Goal: Task Accomplishment & Management: Complete application form

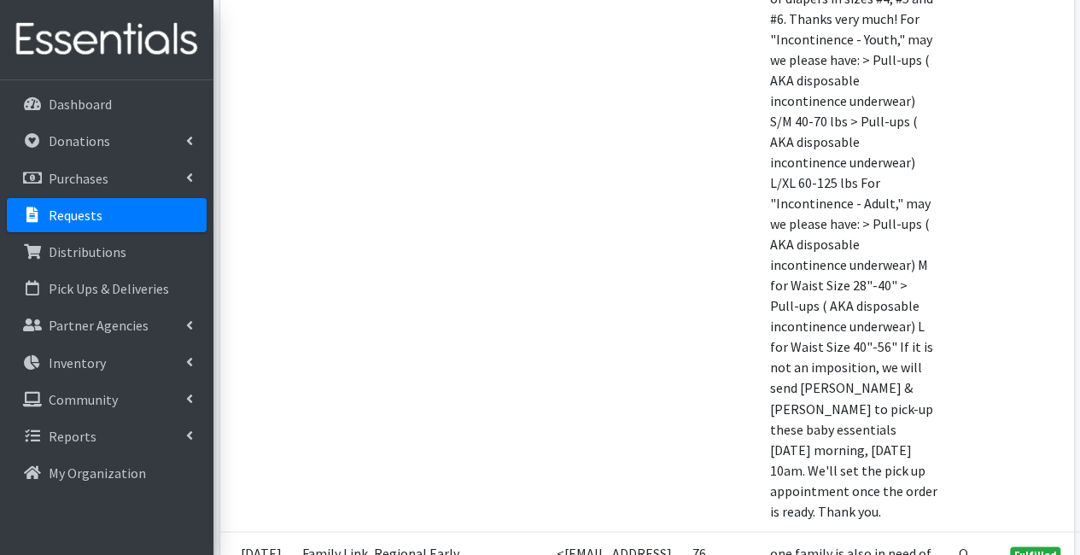
scroll to position [4458, 0]
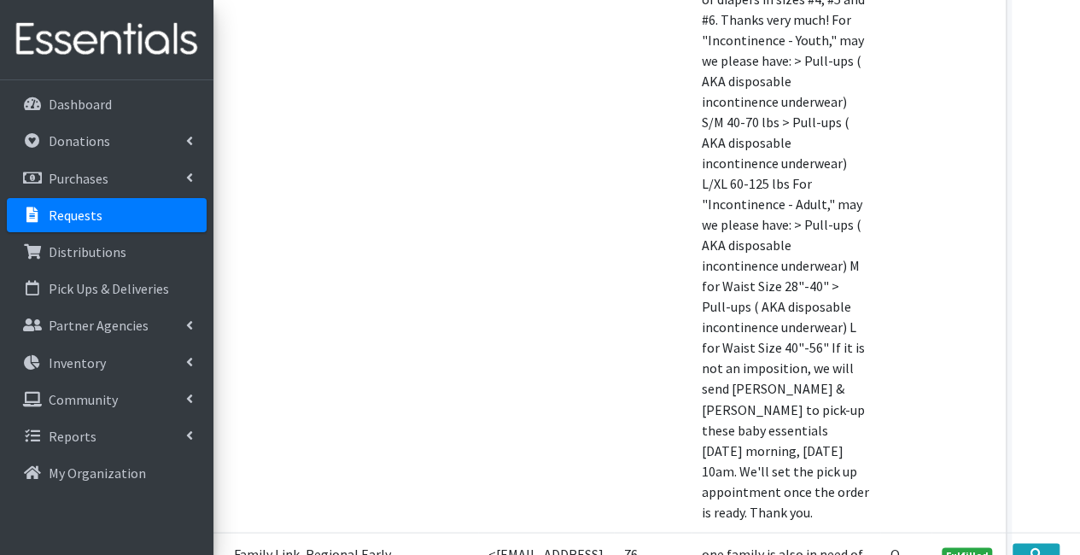
scroll to position [4458, 102]
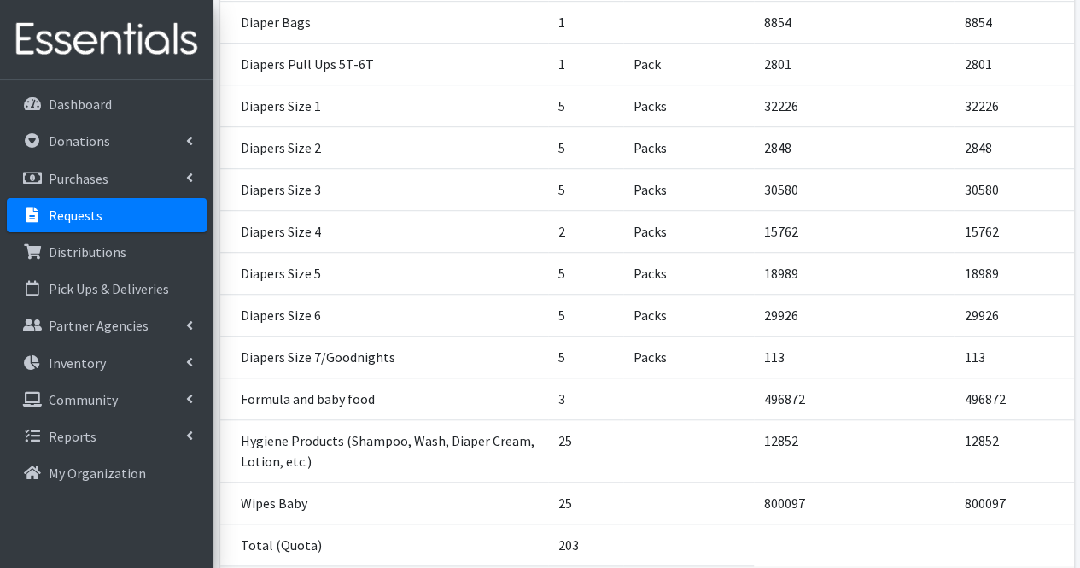
scroll to position [619, 0]
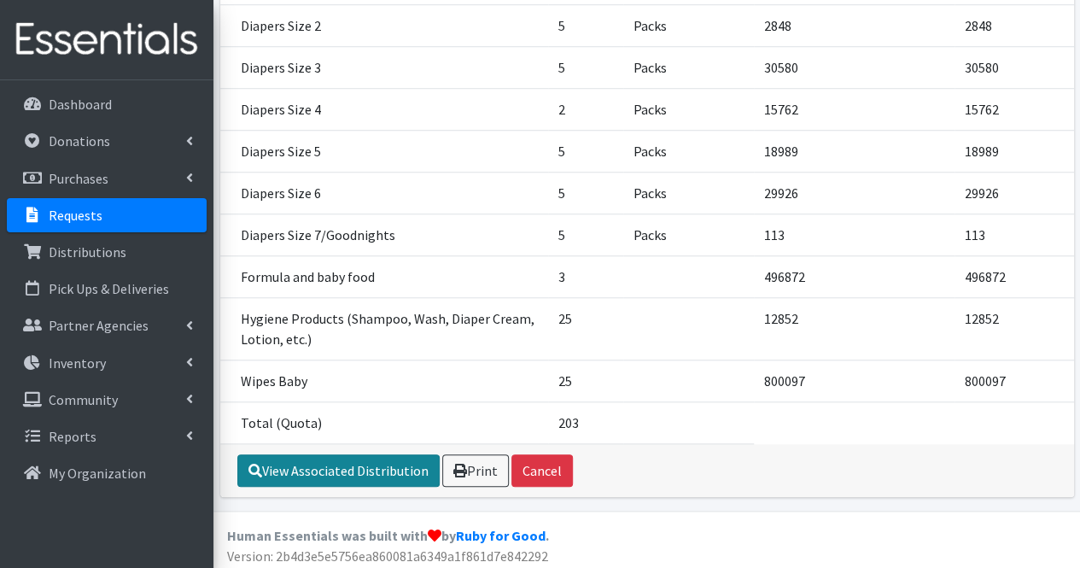
click at [333, 467] on link "View Associated Distribution" at bounding box center [338, 470] width 202 height 32
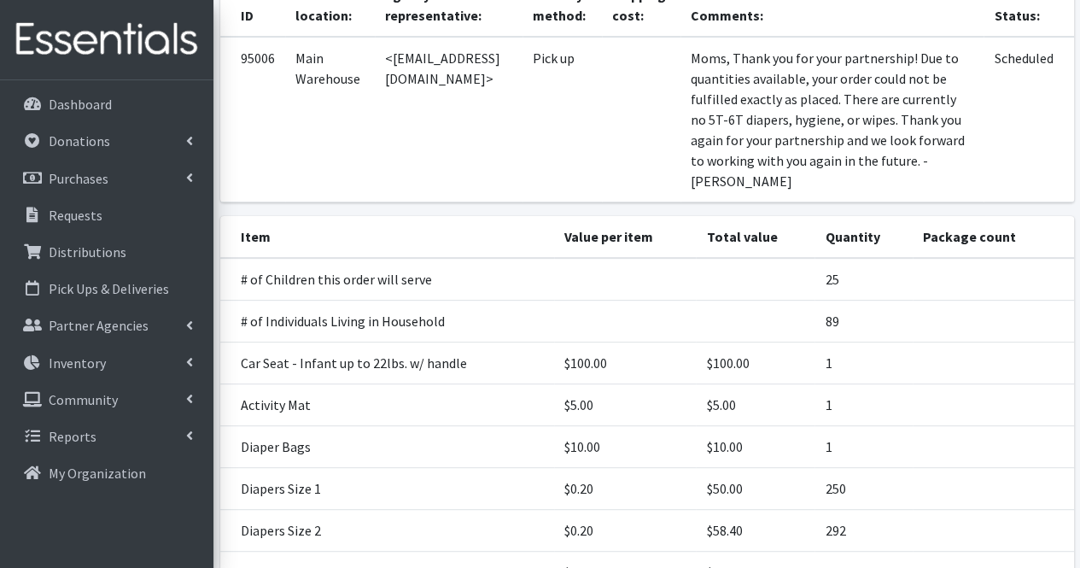
scroll to position [662, 0]
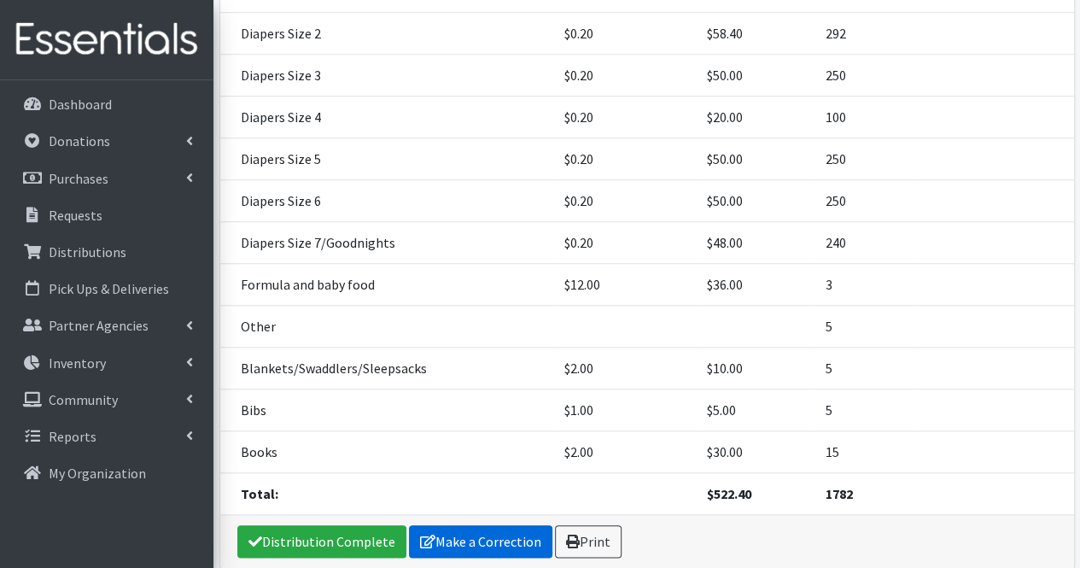
click at [493, 540] on link "Make a Correction" at bounding box center [480, 541] width 143 height 32
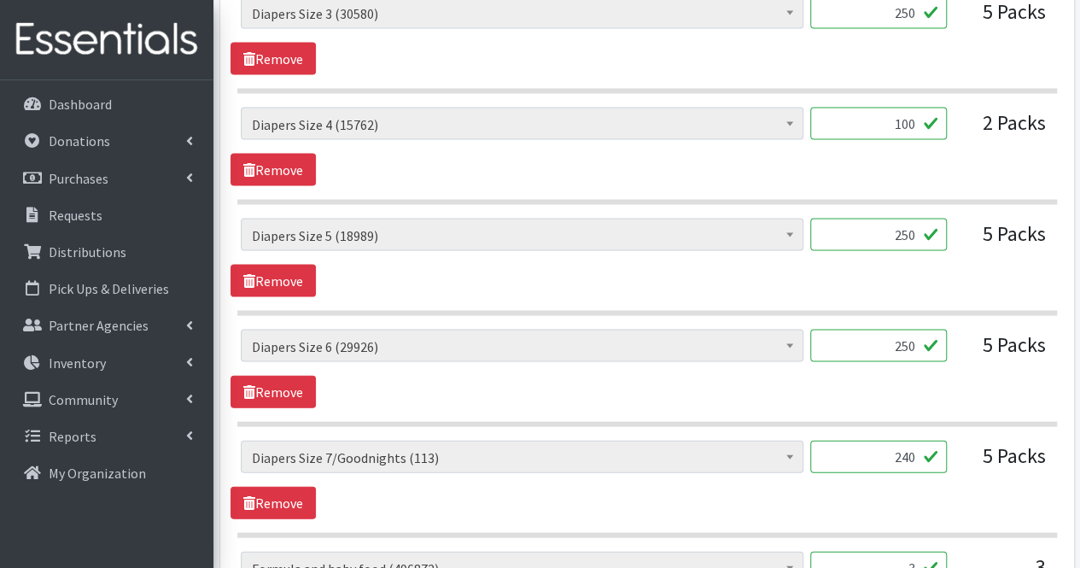
scroll to position [2650, 0]
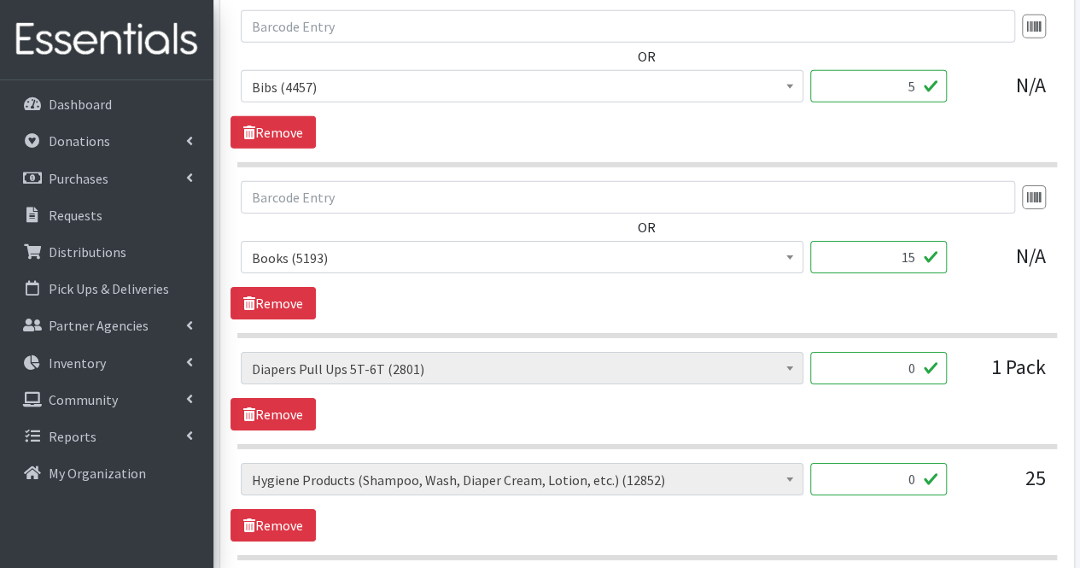
click at [913, 464] on input "0" at bounding box center [878, 479] width 137 height 32
type input "1"
click at [270, 400] on link "Remove" at bounding box center [272, 414] width 85 height 32
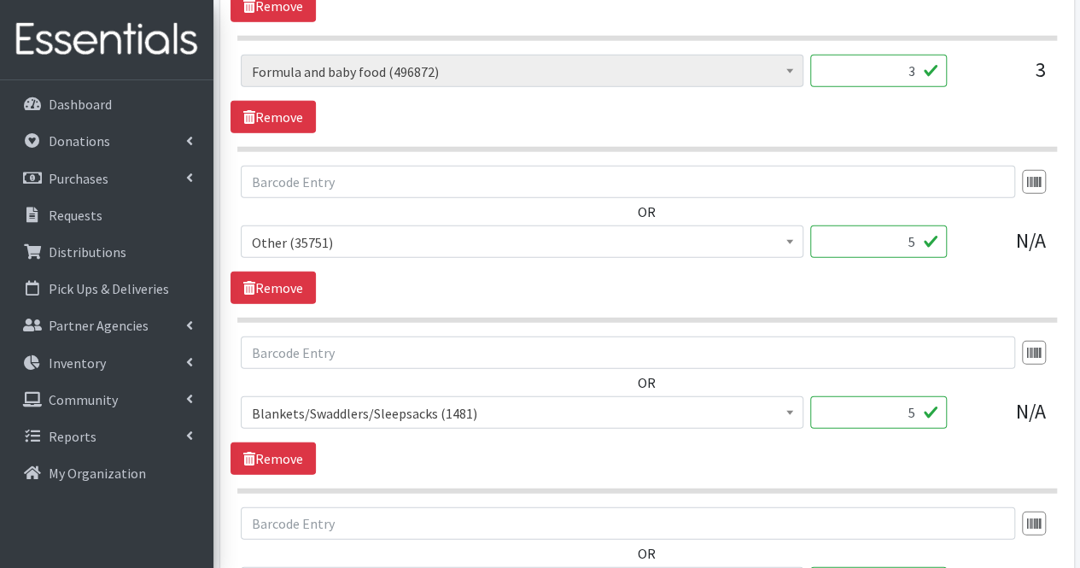
scroll to position [1656, 0]
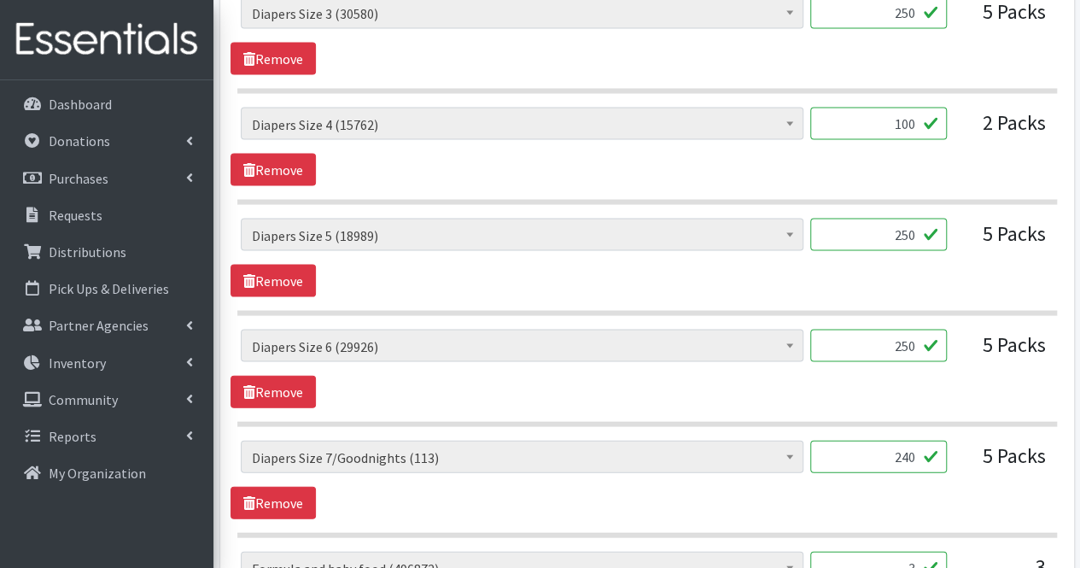
click at [920, 224] on input "250" at bounding box center [878, 234] width 137 height 32
type input "2"
drag, startPoint x: 920, startPoint y: 224, endPoint x: 919, endPoint y: 119, distance: 105.8
click at [919, 119] on div "# of Children this order will serve (77537) # of Individuals Living in Househol…" at bounding box center [646, 386] width 819 height 2333
type input "750"
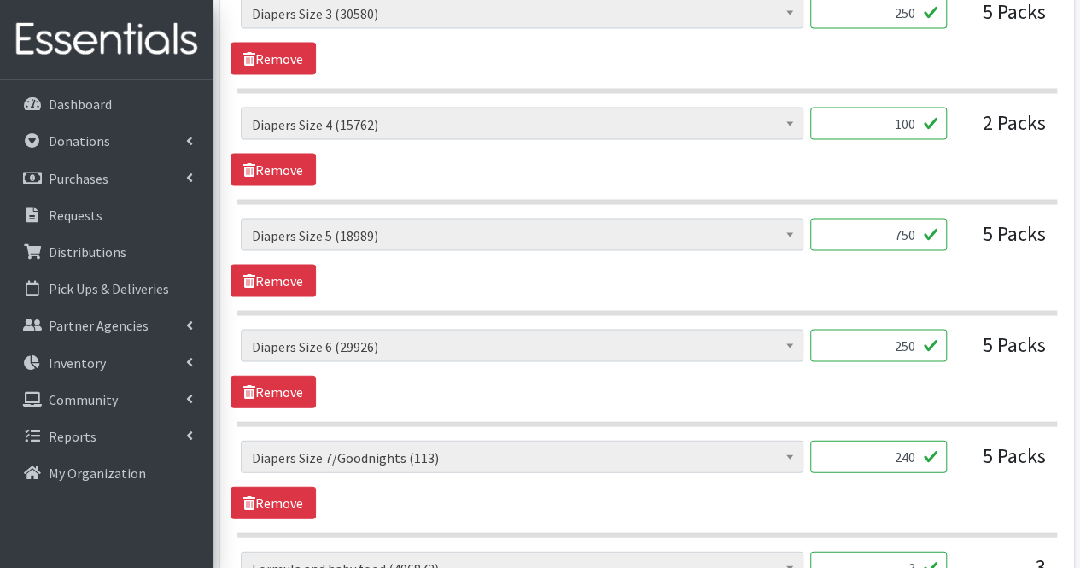
click at [919, 119] on input "100" at bounding box center [878, 124] width 137 height 32
type input "1"
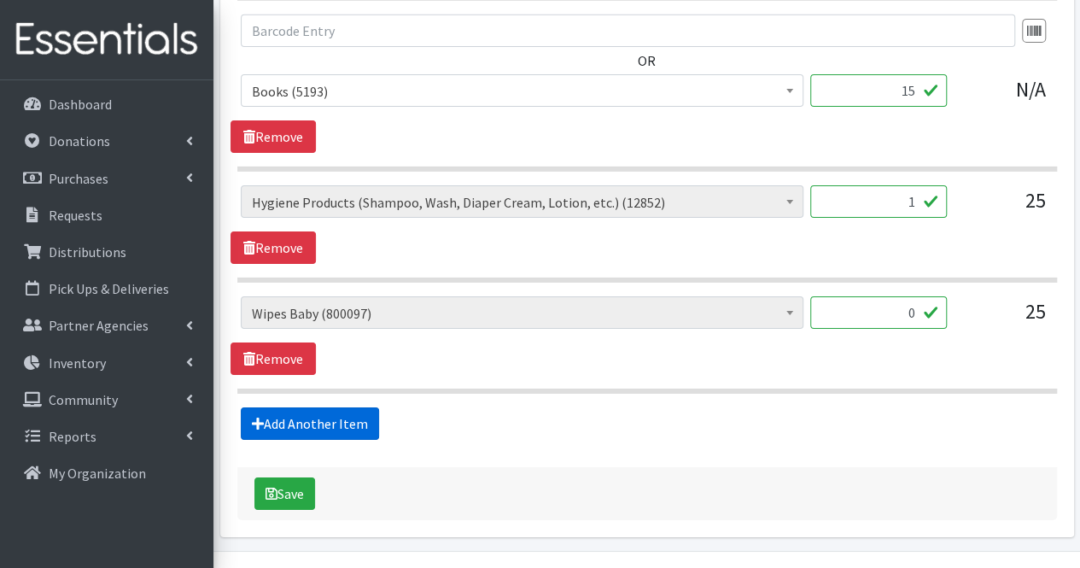
type input "400"
click at [350, 407] on link "Add Another Item" at bounding box center [310, 423] width 138 height 32
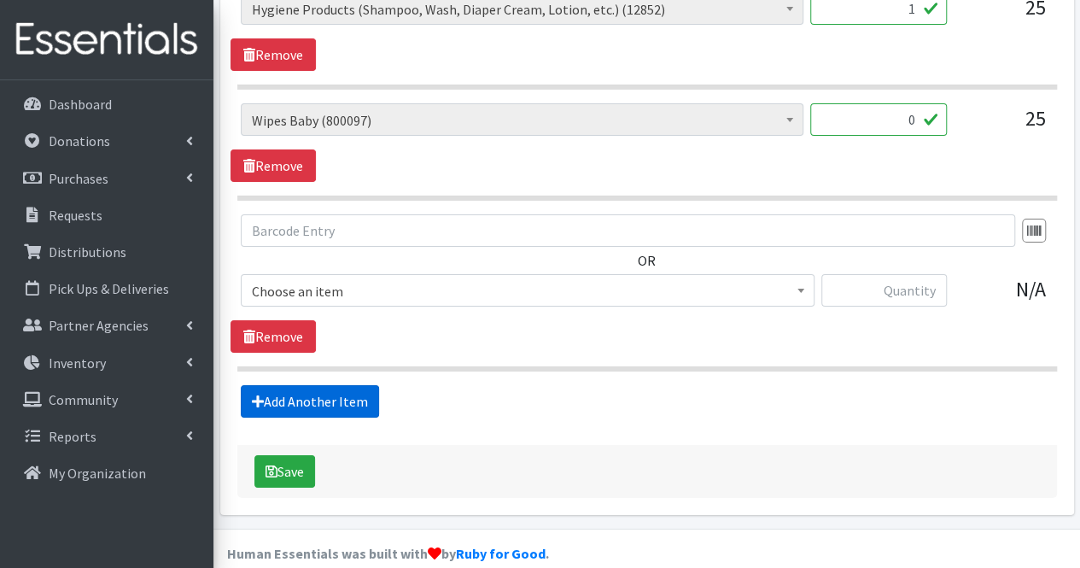
scroll to position [3014, 0]
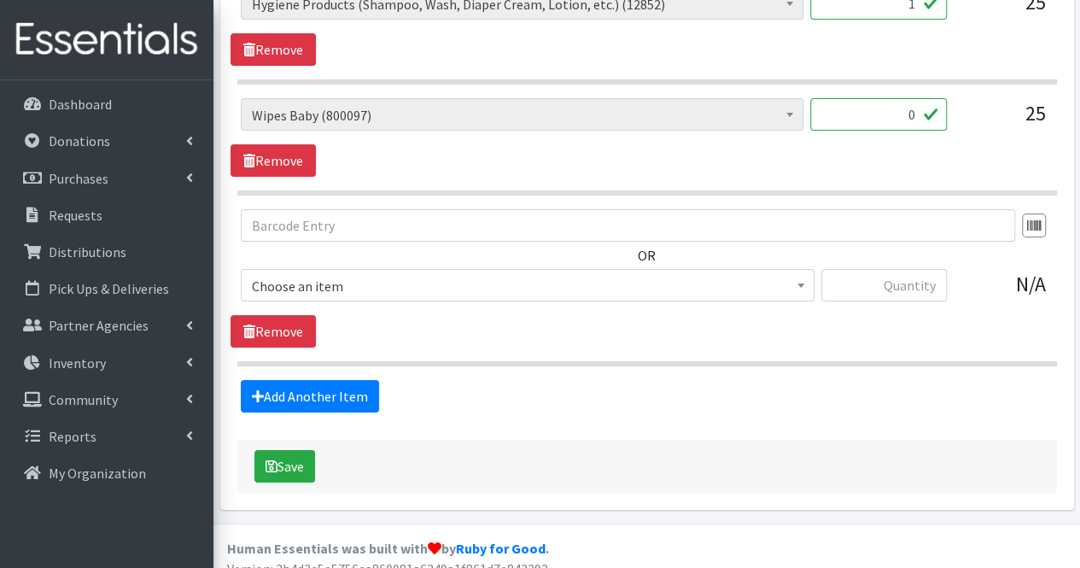
click at [387, 274] on span "Choose an item" at bounding box center [527, 286] width 551 height 24
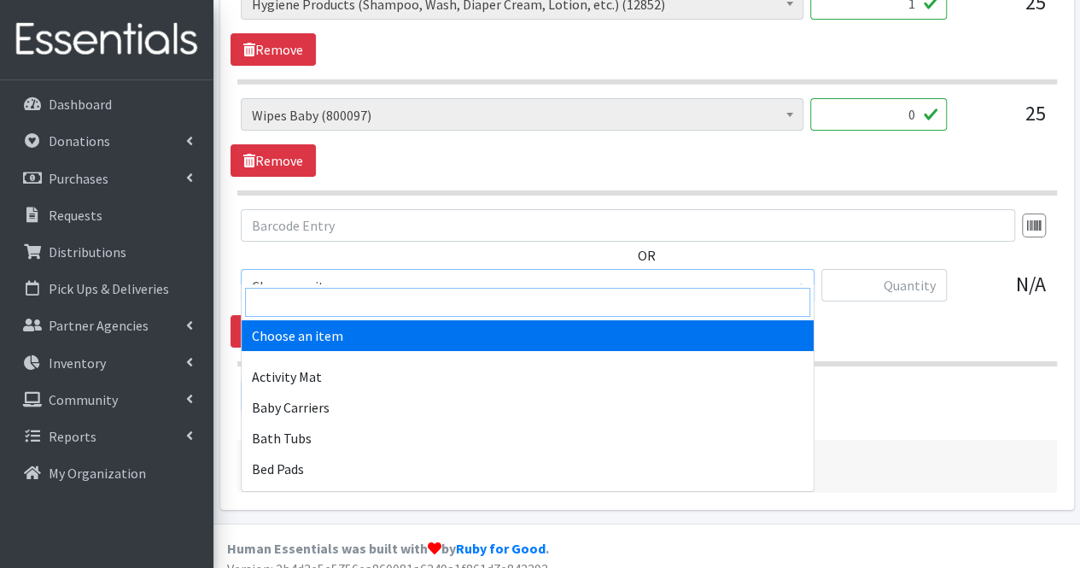
click at [369, 308] on input "search" at bounding box center [527, 302] width 565 height 29
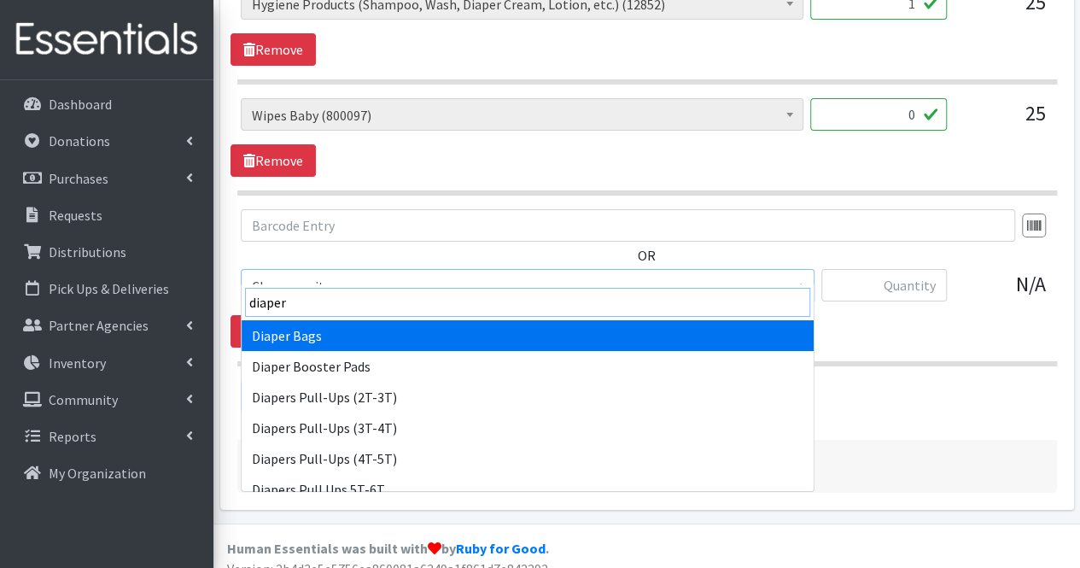
type input "diaper"
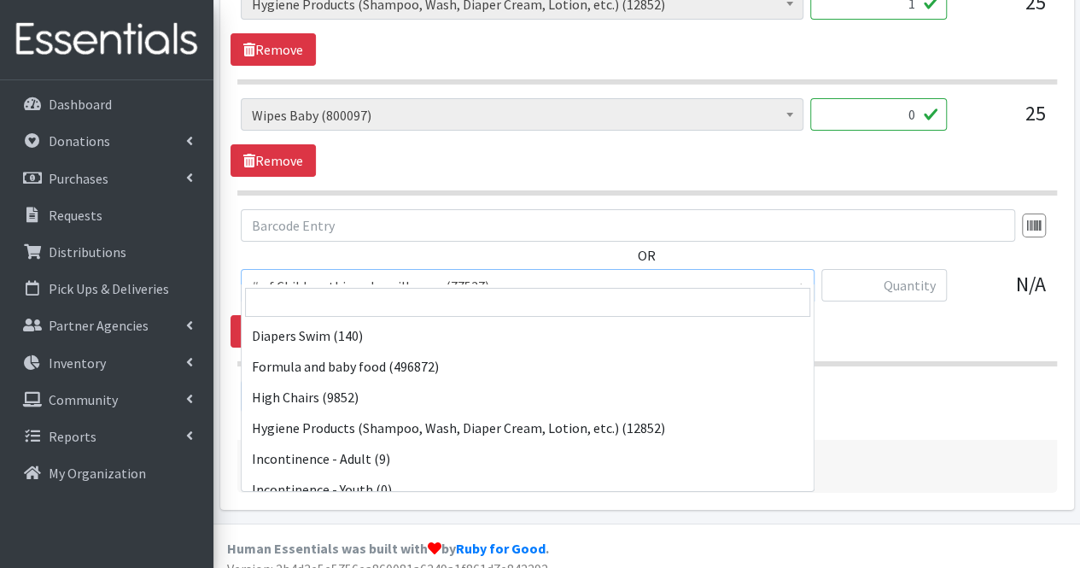
scroll to position [2028, 0]
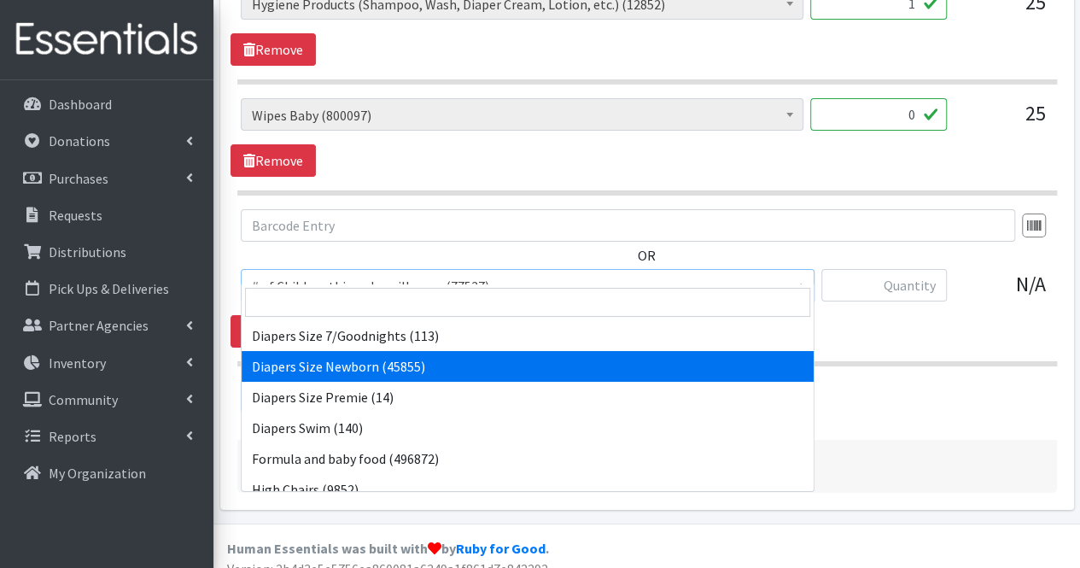
select select "1963"
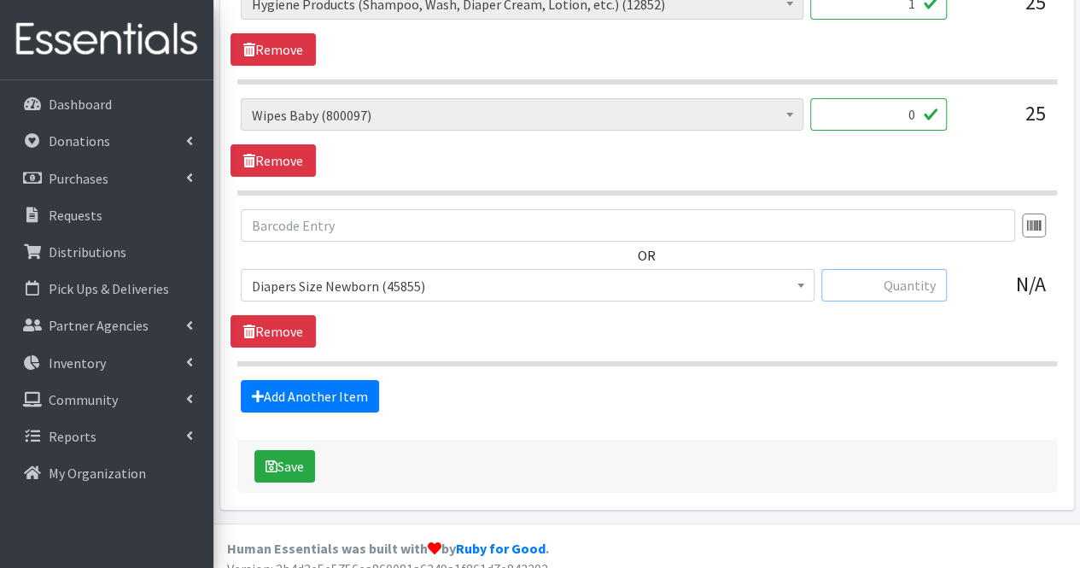
click at [853, 273] on input "text" at bounding box center [883, 285] width 125 height 32
drag, startPoint x: 853, startPoint y: 273, endPoint x: 959, endPoint y: 125, distance: 181.6
type input "399"
click at [914, 101] on input "0" at bounding box center [878, 114] width 137 height 32
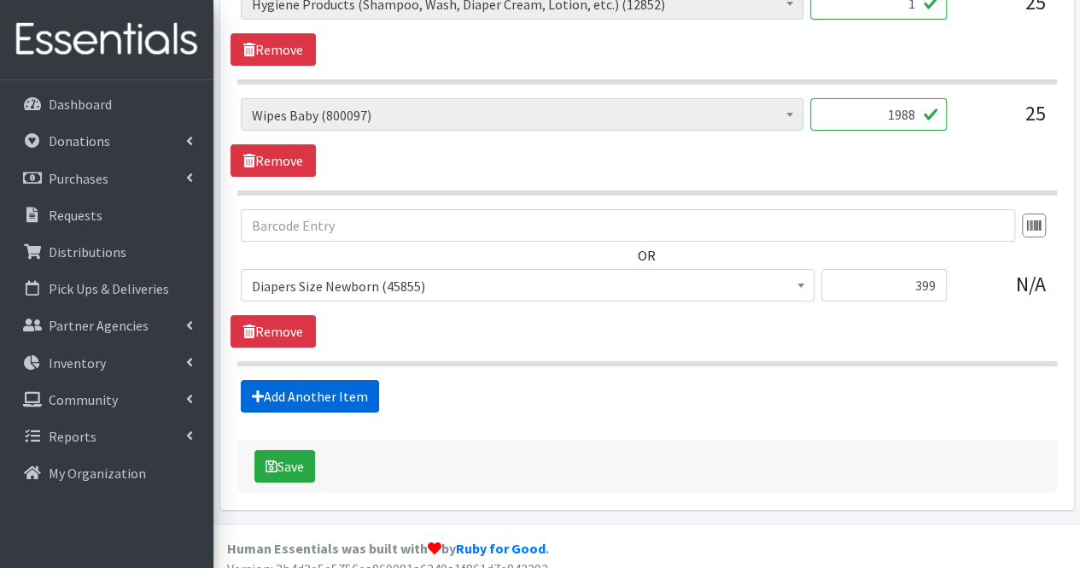
type input "1988"
click at [353, 380] on link "Add Another Item" at bounding box center [310, 396] width 138 height 32
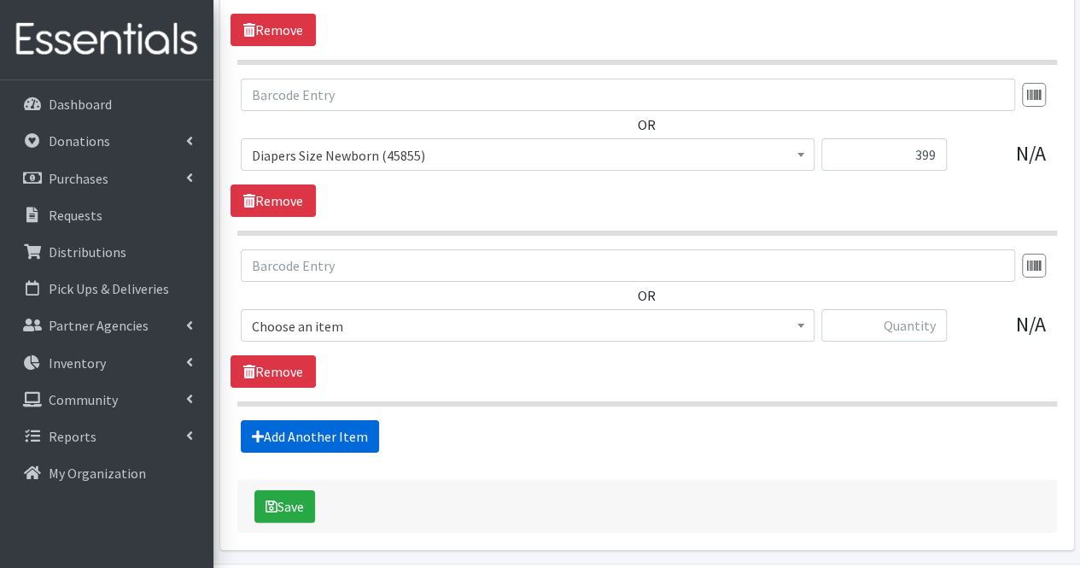
scroll to position [3184, 0]
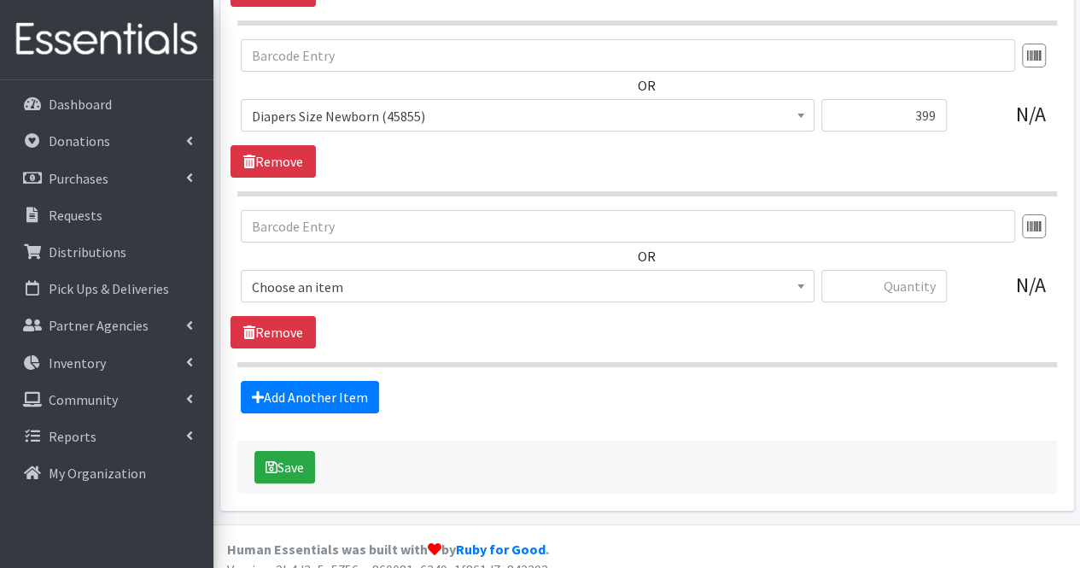
click at [634, 275] on span "Choose an item" at bounding box center [527, 287] width 551 height 24
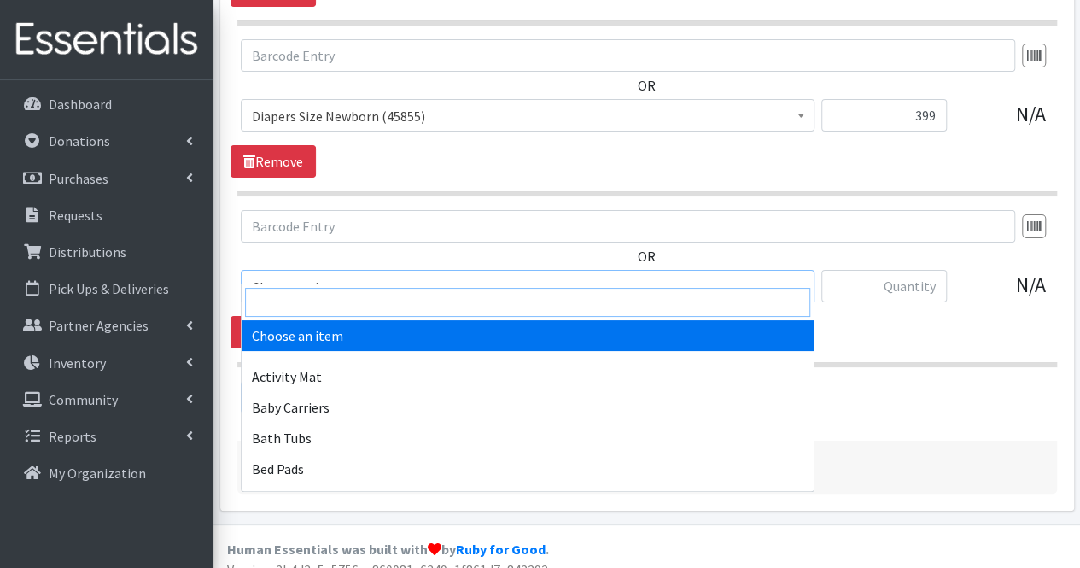
click at [533, 296] on input "search" at bounding box center [527, 302] width 565 height 29
type input "y"
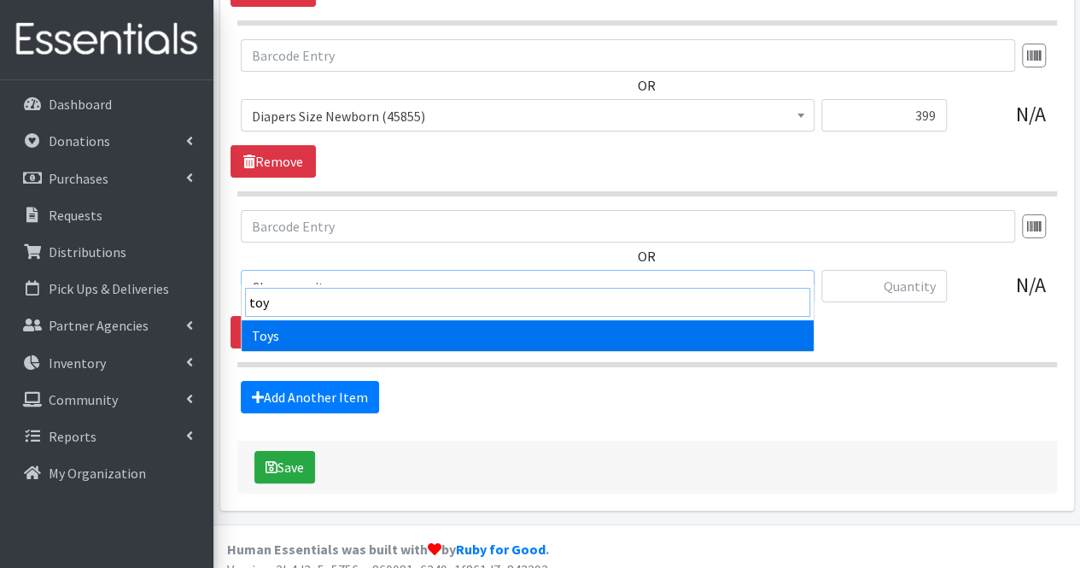
type input "toy"
select select "6264"
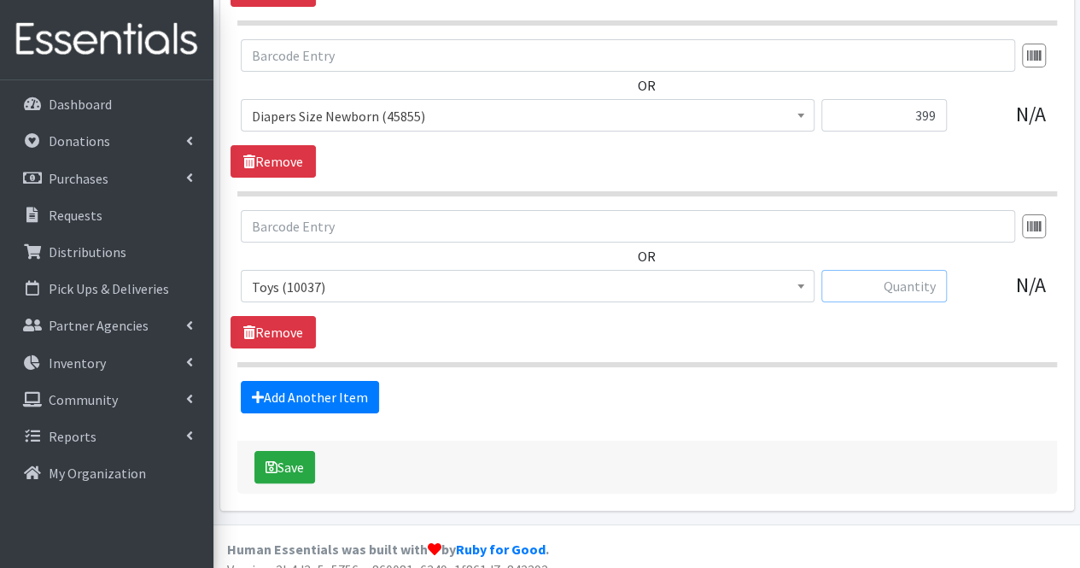
click at [894, 270] on input "text" at bounding box center [883, 286] width 125 height 32
type input "17"
click at [348, 381] on link "Add Another Item" at bounding box center [310, 397] width 138 height 32
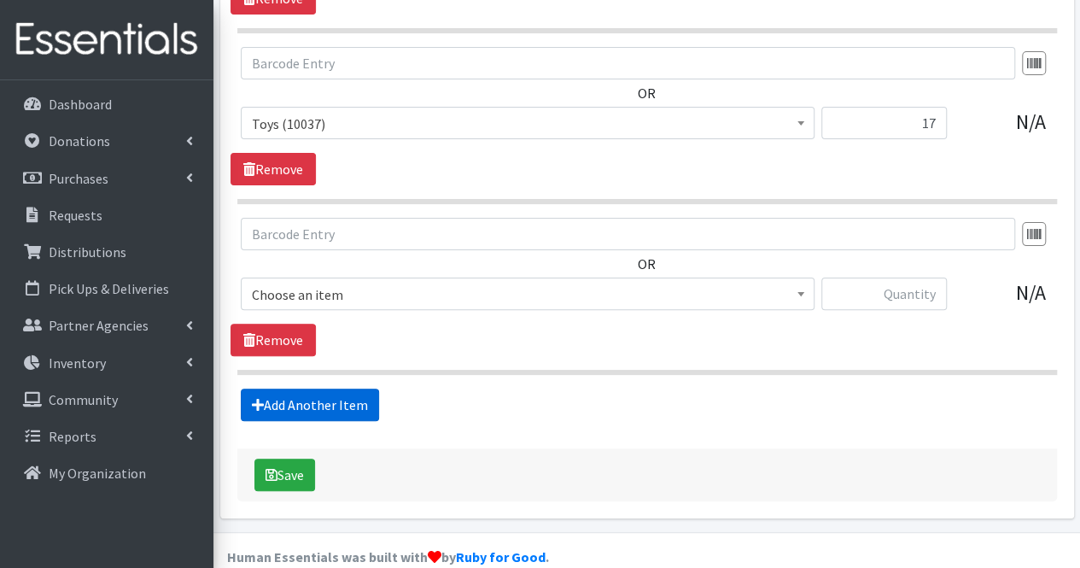
scroll to position [3354, 0]
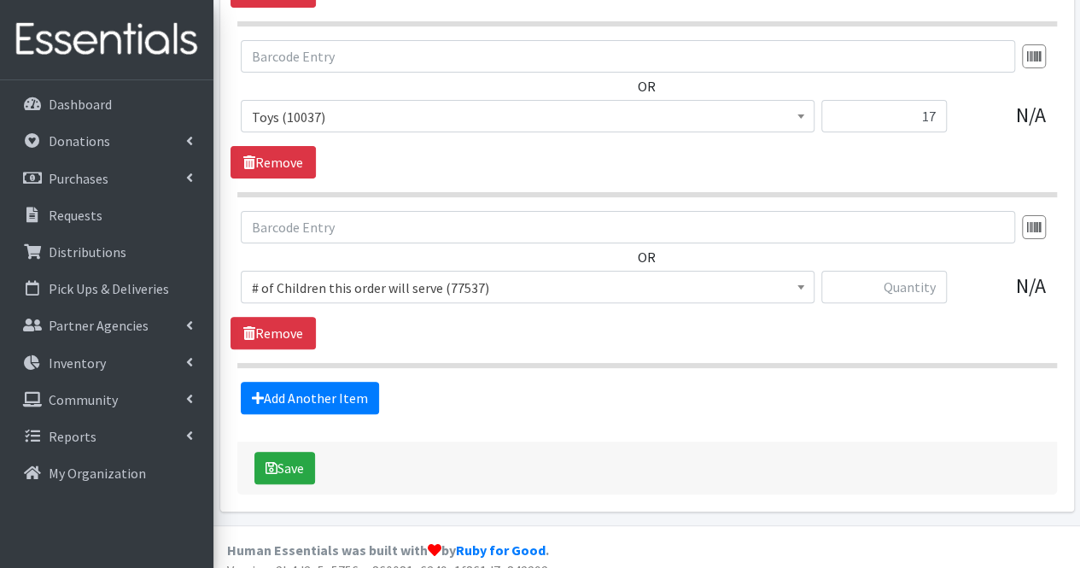
click at [398, 276] on span "# of Children this order will serve (77537)" at bounding box center [527, 288] width 551 height 24
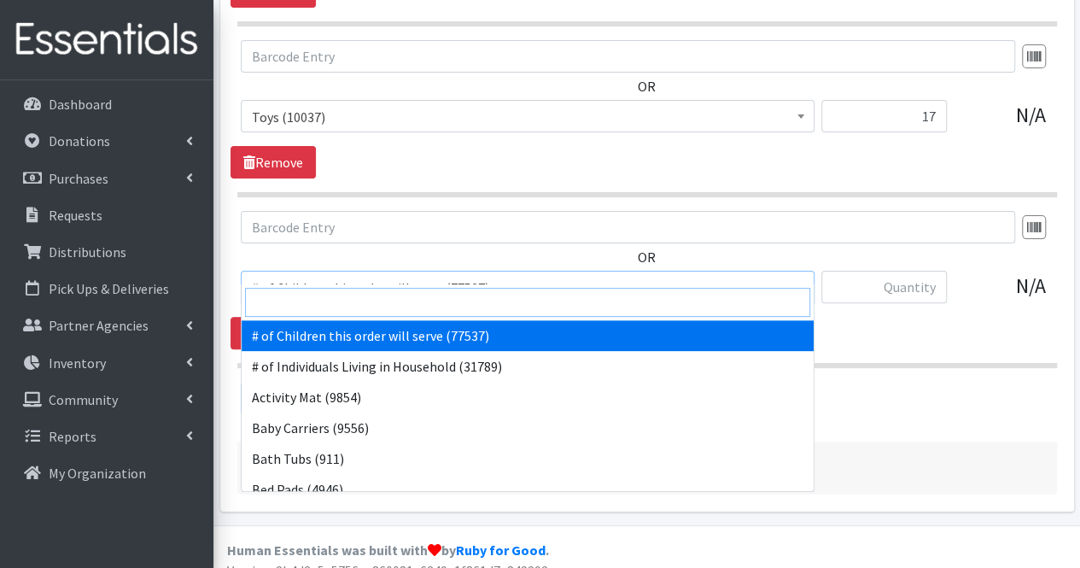
click at [372, 310] on input "search" at bounding box center [527, 302] width 565 height 29
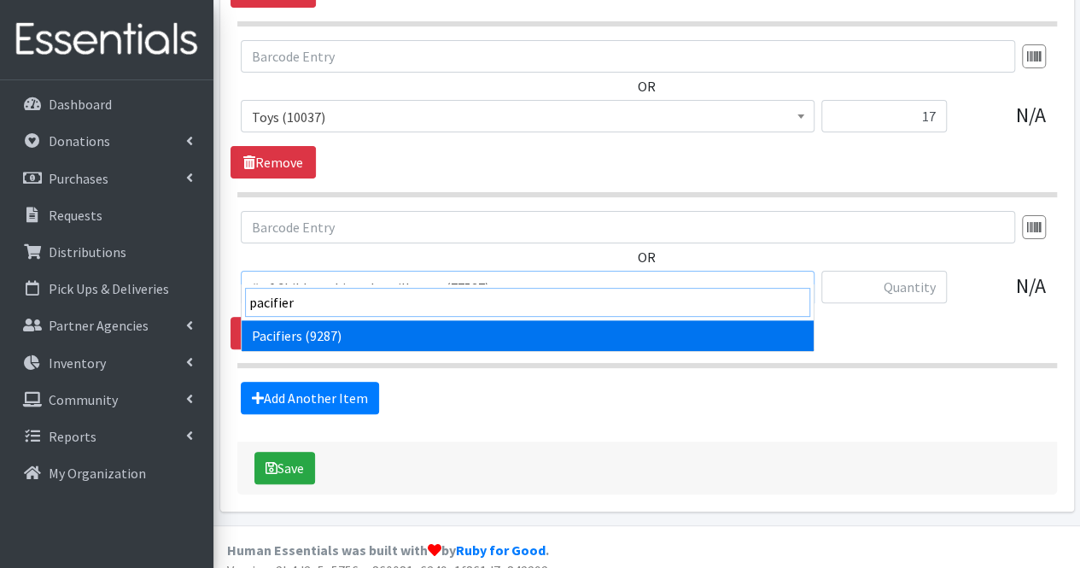
type input "pacifier"
select select "1975"
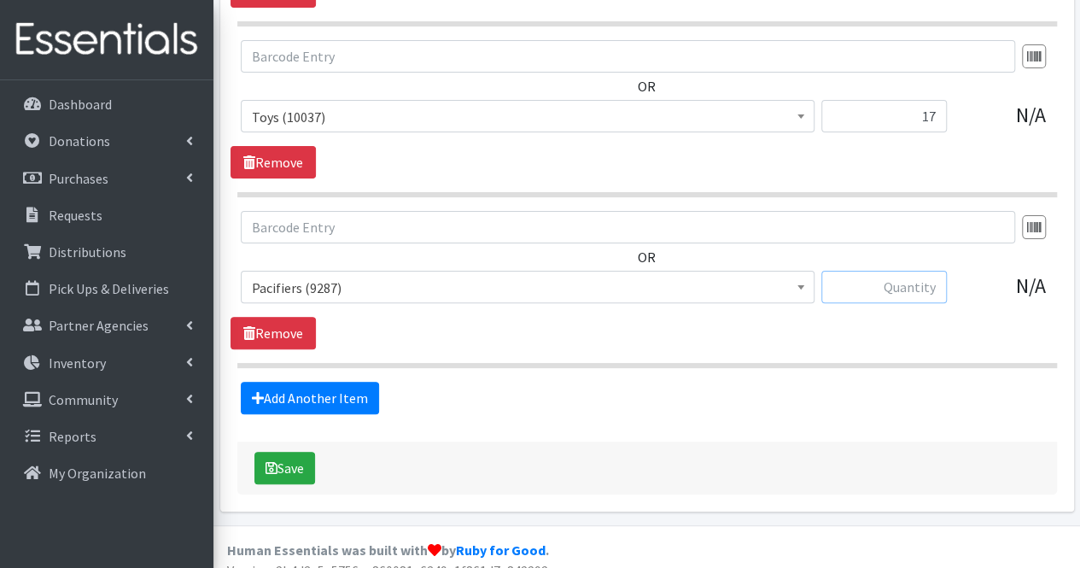
click at [870, 271] on input "text" at bounding box center [883, 287] width 125 height 32
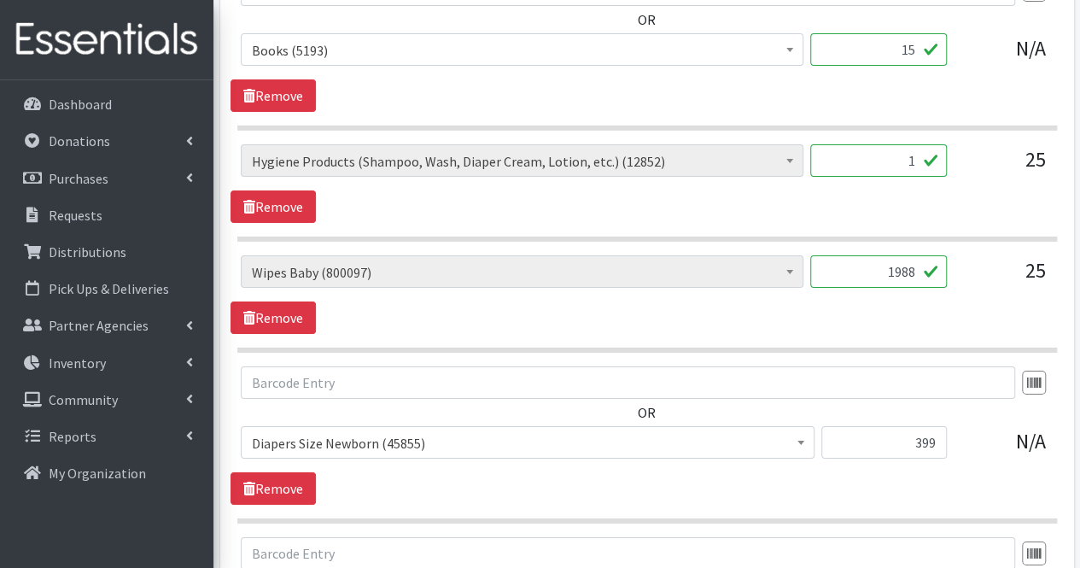
scroll to position [2361, 0]
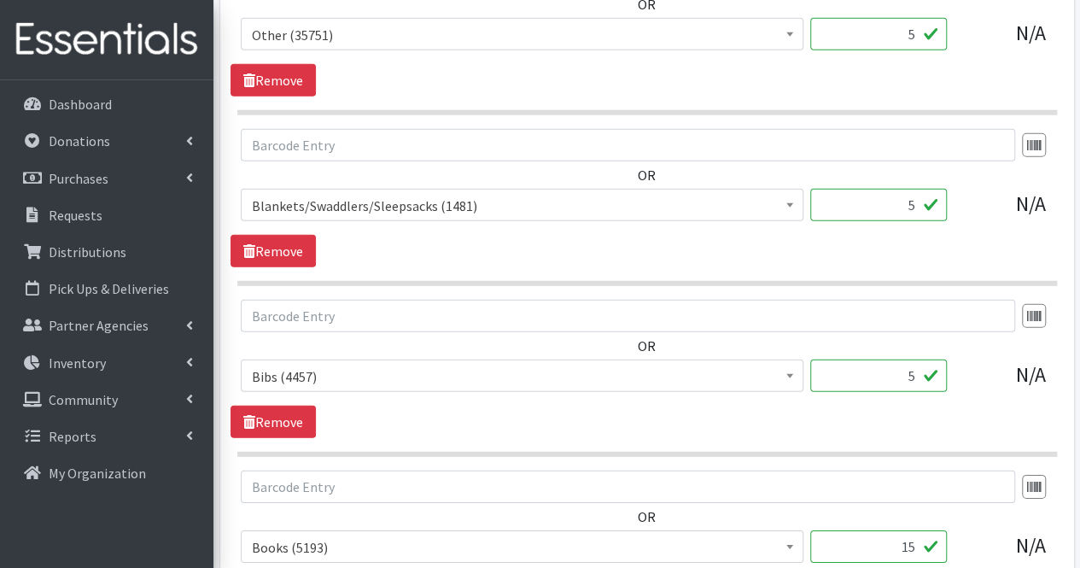
type input "31"
click at [914, 20] on input "5" at bounding box center [878, 34] width 137 height 32
type input "6"
type input "12"
click at [980, 78] on div "OR # of Children this order will serve (77537) # of Individuals Living in House…" at bounding box center [646, 27] width 832 height 138
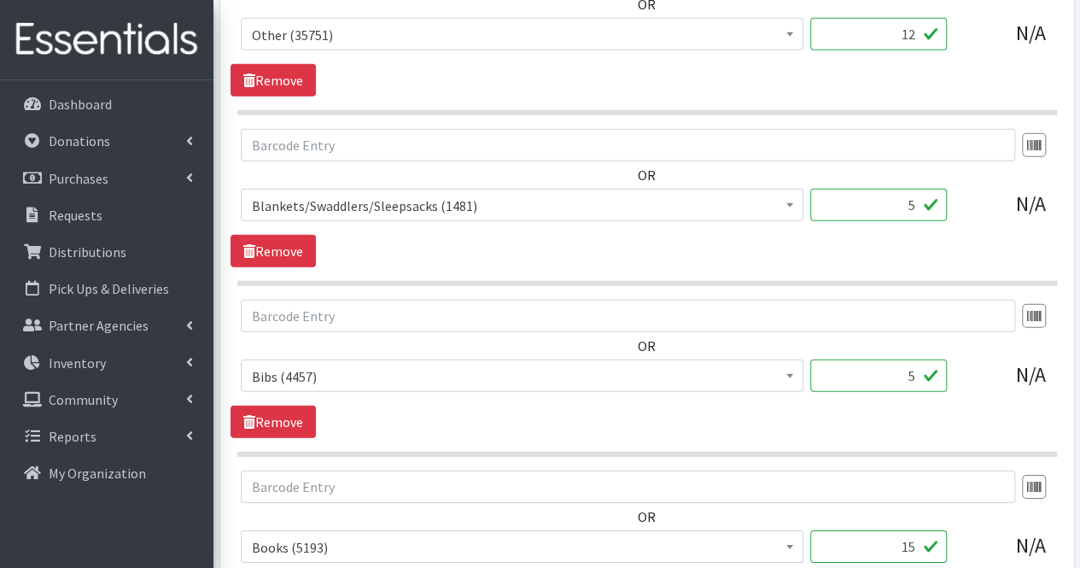
scroll to position [1864, 0]
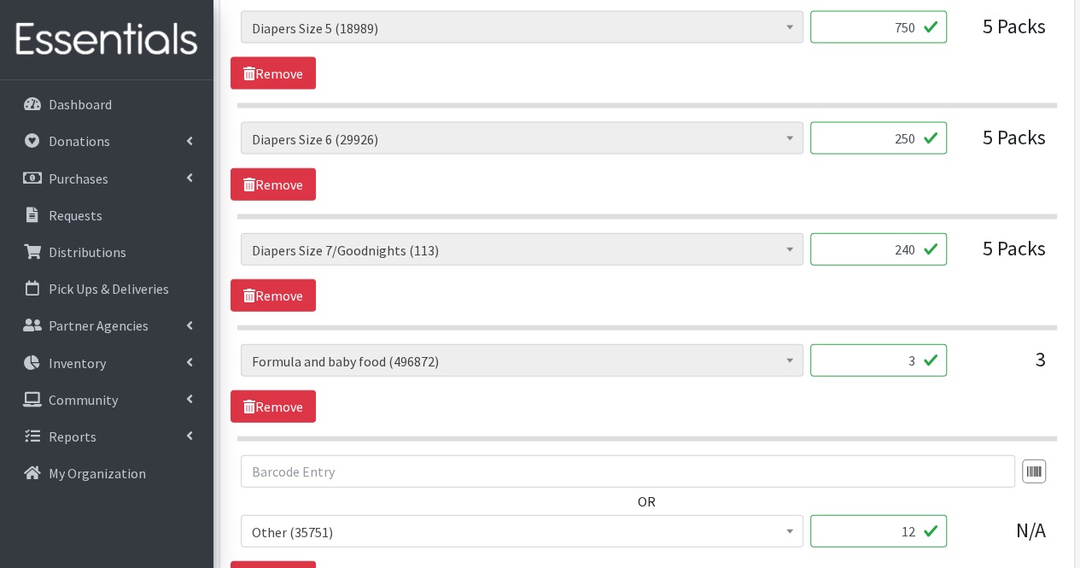
click at [1078, 117] on div "Partner * A Better Choice Empowerment Center Acenda Integrated Health - FSC Ace…" at bounding box center [646, 184] width 866 height 3662
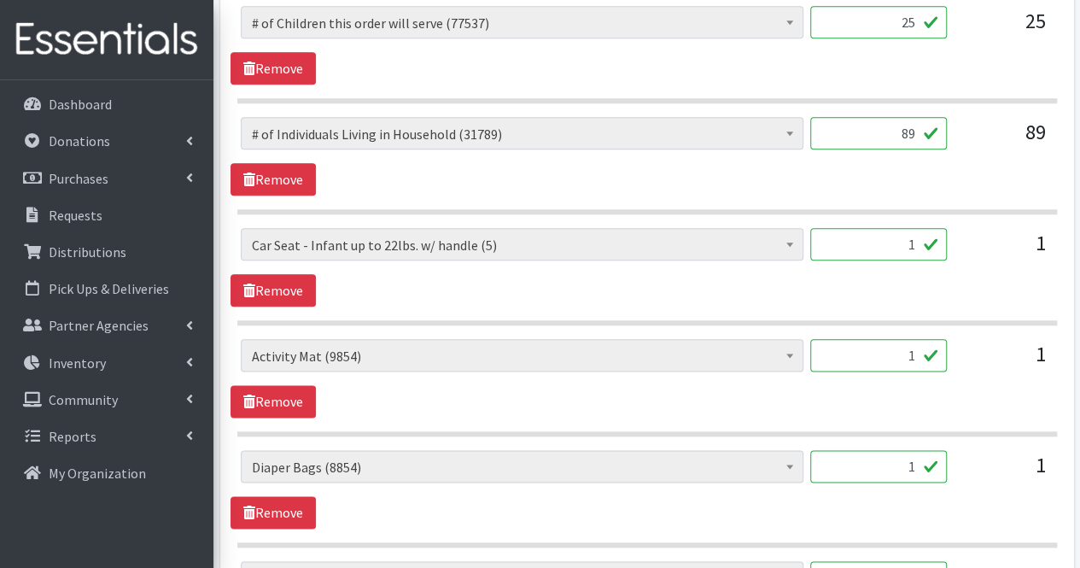
scroll to position [374, 0]
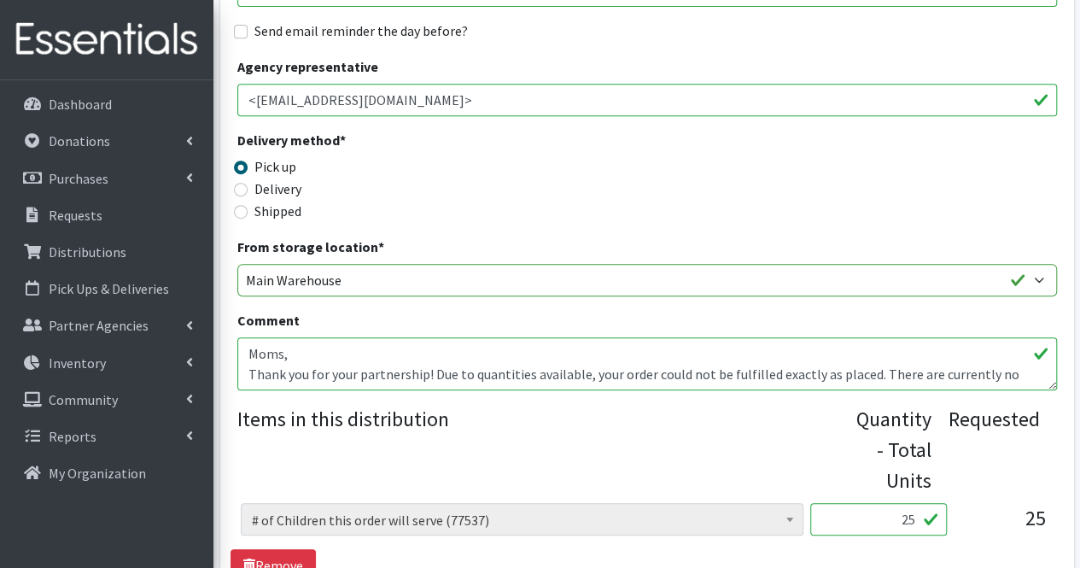
click at [838, 182] on div "Delivery method * Pick up Delivery Shipped Shipping cost" at bounding box center [646, 183] width 819 height 107
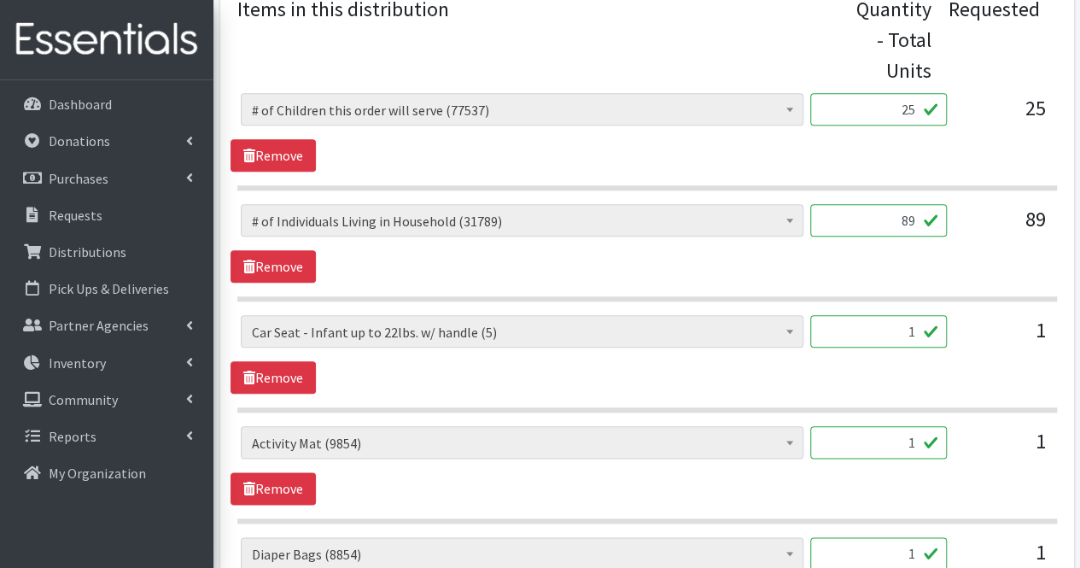
scroll to position [818, 0]
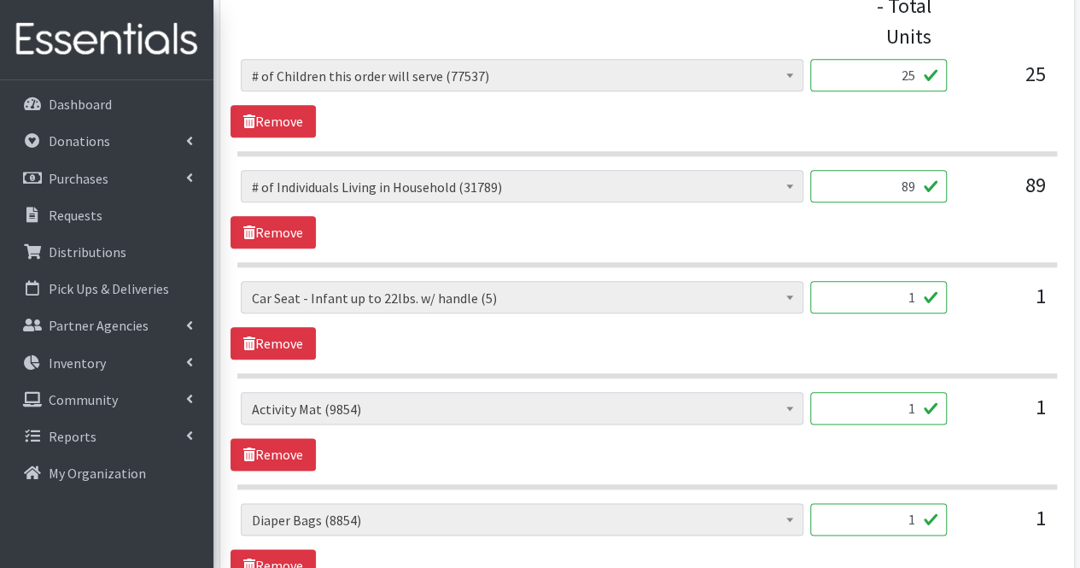
click at [917, 295] on input "1" at bounding box center [878, 297] width 137 height 32
type input "2"
click at [996, 317] on div "1" at bounding box center [1002, 304] width 85 height 46
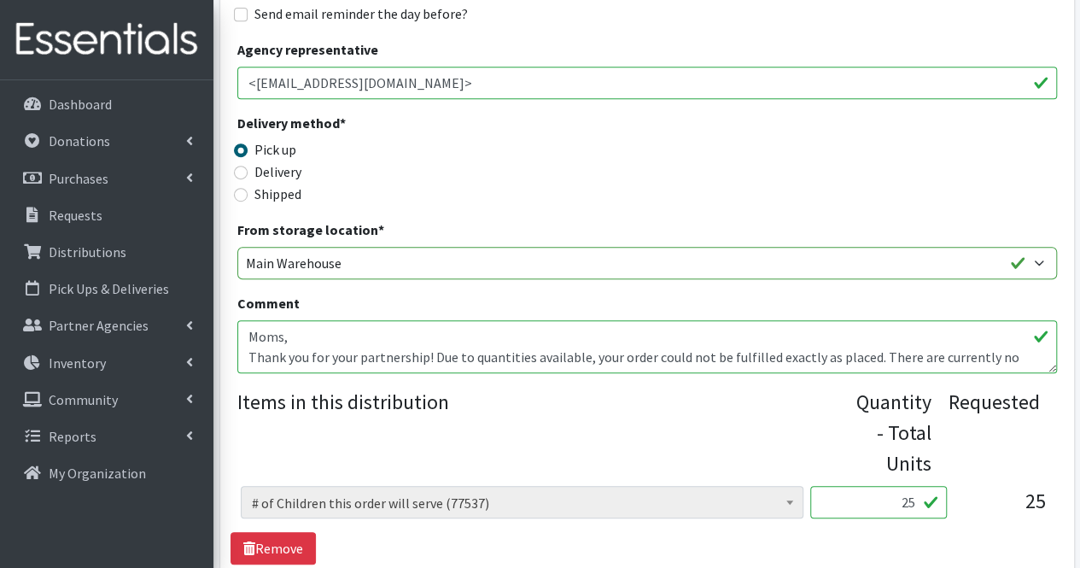
scroll to position [408, 0]
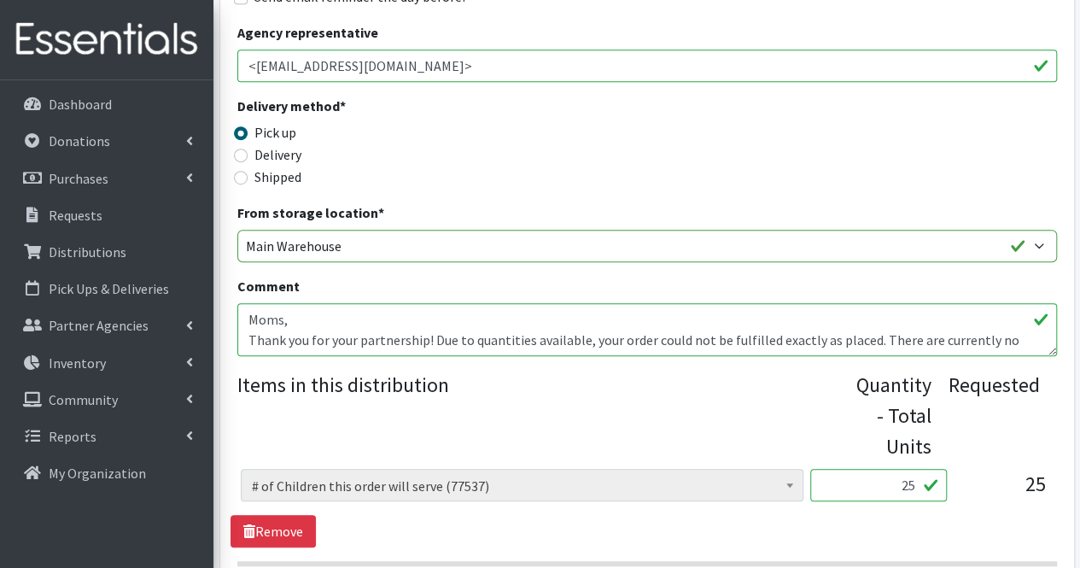
click at [1012, 345] on textarea "Moms, Thank you for your partnership! Due to quantities available, your order c…" at bounding box center [646, 329] width 819 height 53
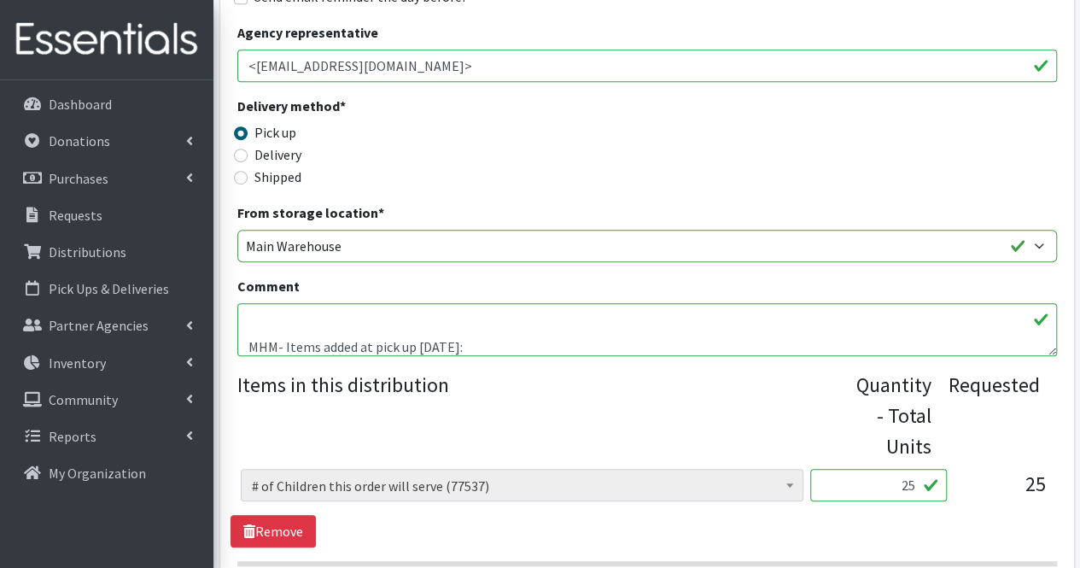
scroll to position [157, 0]
click at [534, 347] on textarea "Moms, Thank you for your partnership! Due to quantities available, your order c…" at bounding box center [646, 329] width 819 height 53
click at [541, 350] on textarea "Moms, Thank you for your partnership! Due to quantities available, your order c…" at bounding box center [646, 329] width 819 height 53
click at [602, 349] on textarea "Moms, Thank you for your partnership! Due to quantities available, your order c…" at bounding box center [646, 329] width 819 height 53
click at [725, 346] on textarea "Moms, Thank you for your partnership! Due to quantities available, your order c…" at bounding box center [646, 329] width 819 height 53
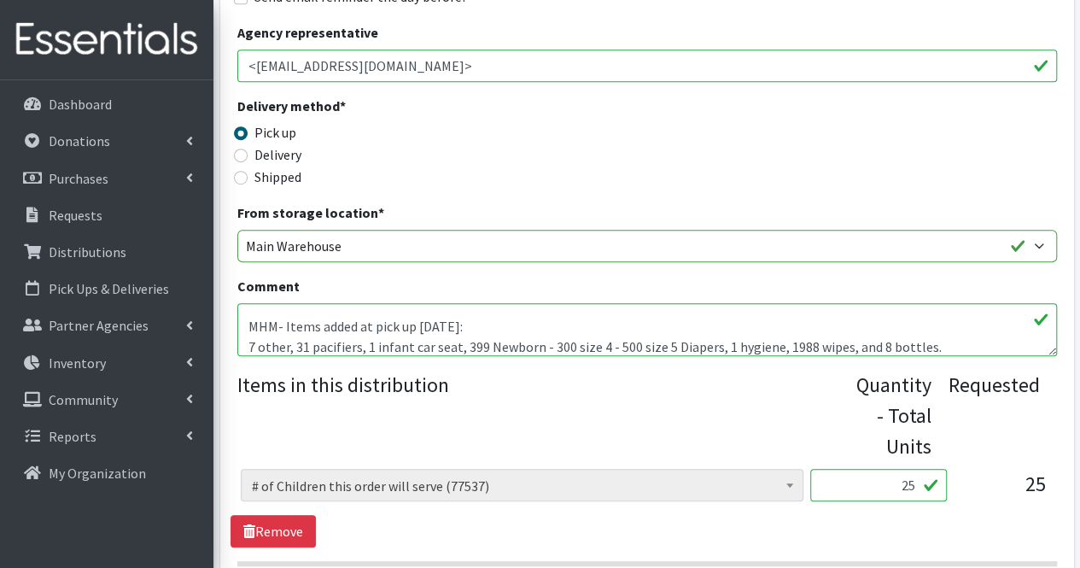
click at [462, 342] on textarea "Moms, Thank you for your partnership! Due to quantities available, your order c…" at bounding box center [646, 329] width 819 height 53
type textarea "Moms, Thank you for your partnership! Due to quantities available, your order c…"
click at [614, 412] on legend "Items in this distribution" at bounding box center [546, 412] width 619 height 85
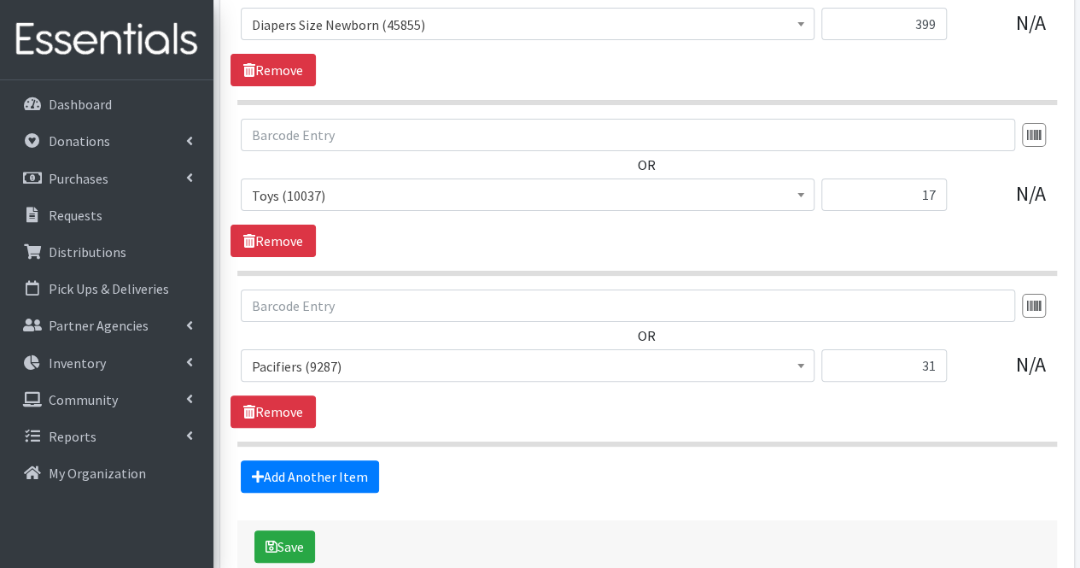
scroll to position [3310, 0]
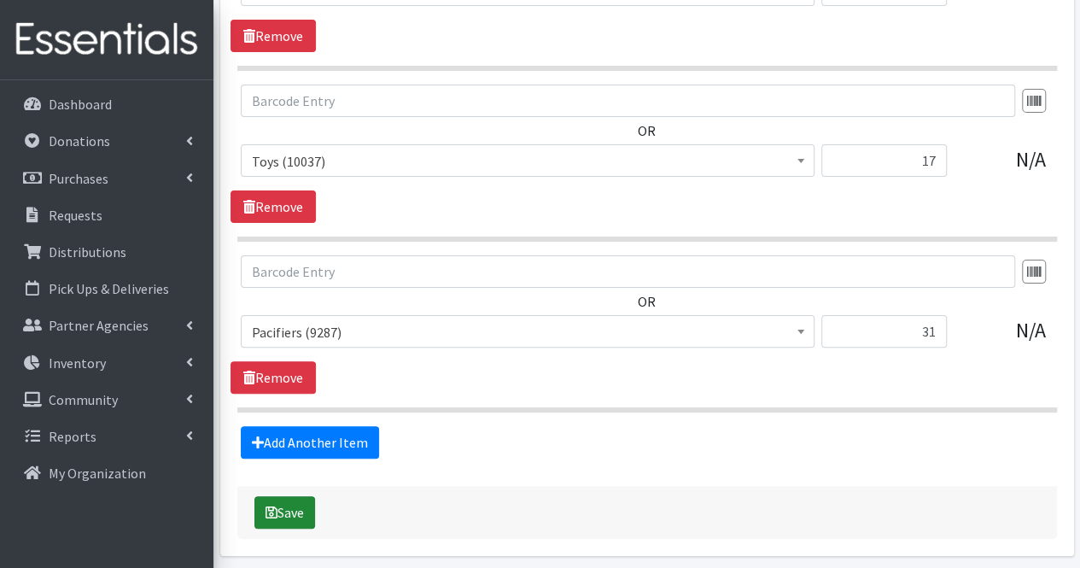
click at [293, 496] on button "Save" at bounding box center [284, 512] width 61 height 32
